Goal: Check status: Check status

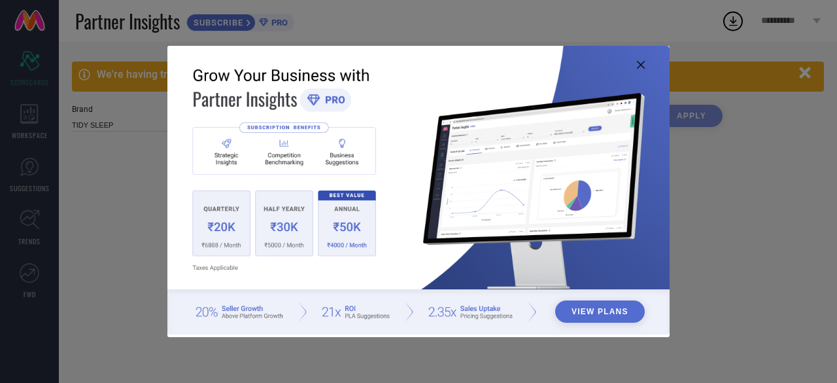
type input "All"
click at [642, 63] on icon at bounding box center [641, 65] width 8 height 8
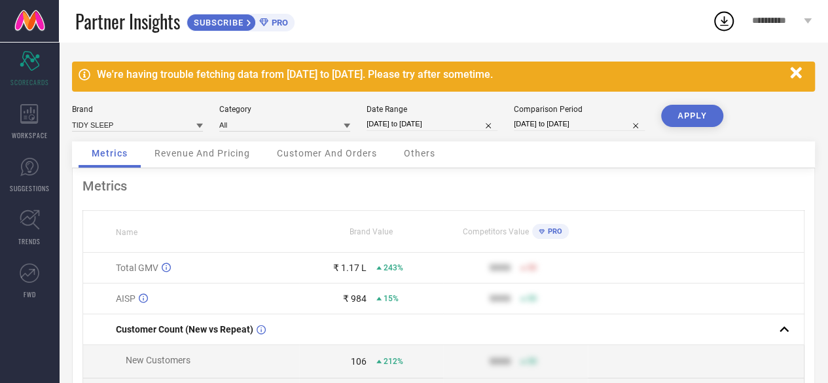
click at [415, 121] on input "01-07-2025 to 20-07-2025" at bounding box center [431, 124] width 131 height 14
select select "6"
select select "2025"
select select "7"
select select "2025"
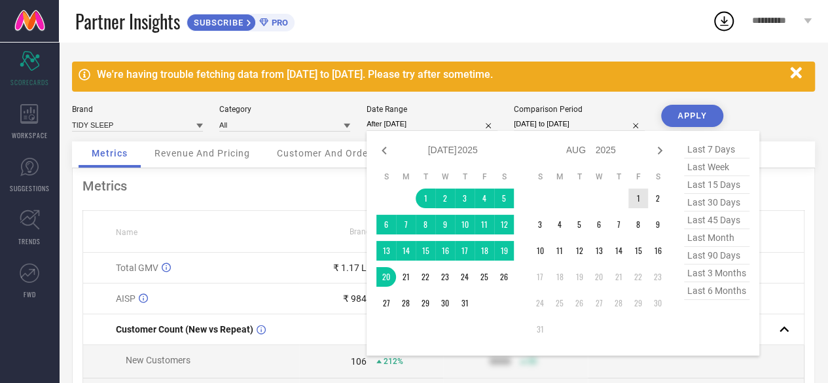
click at [637, 196] on td "1" at bounding box center [638, 198] width 20 height 20
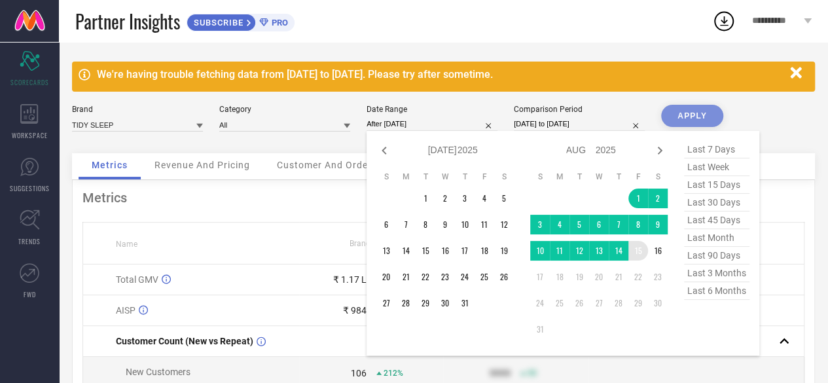
type input "01-08-2025 to 15-08-2025"
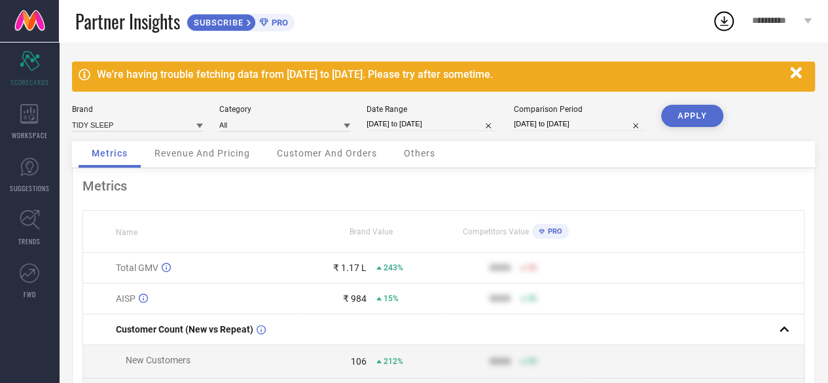
click at [692, 113] on button "APPLY" at bounding box center [692, 116] width 62 height 22
